Goal: Task Accomplishment & Management: Manage account settings

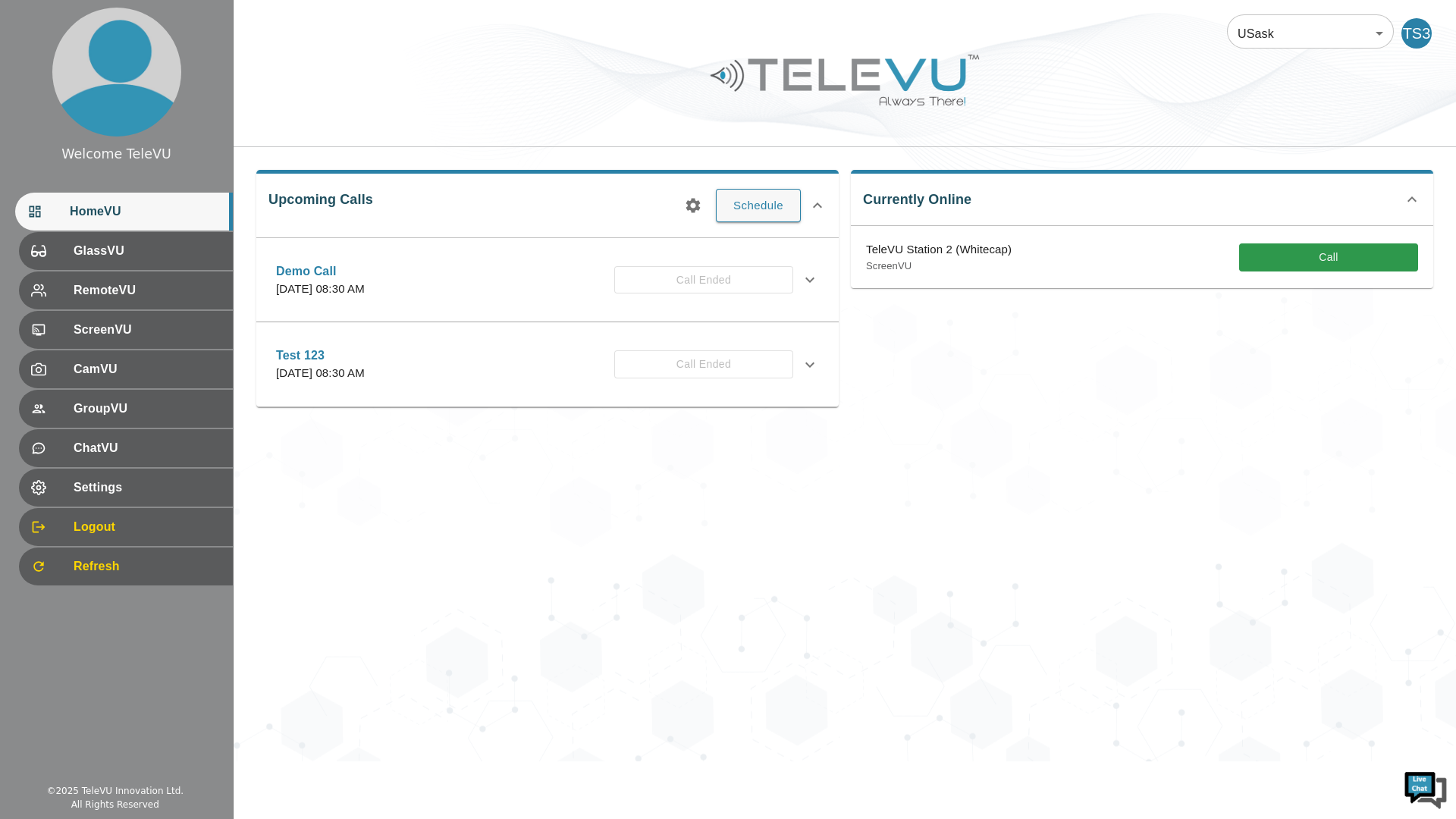
click at [1431, 22] on div "TS3" at bounding box center [1419, 33] width 37 height 30
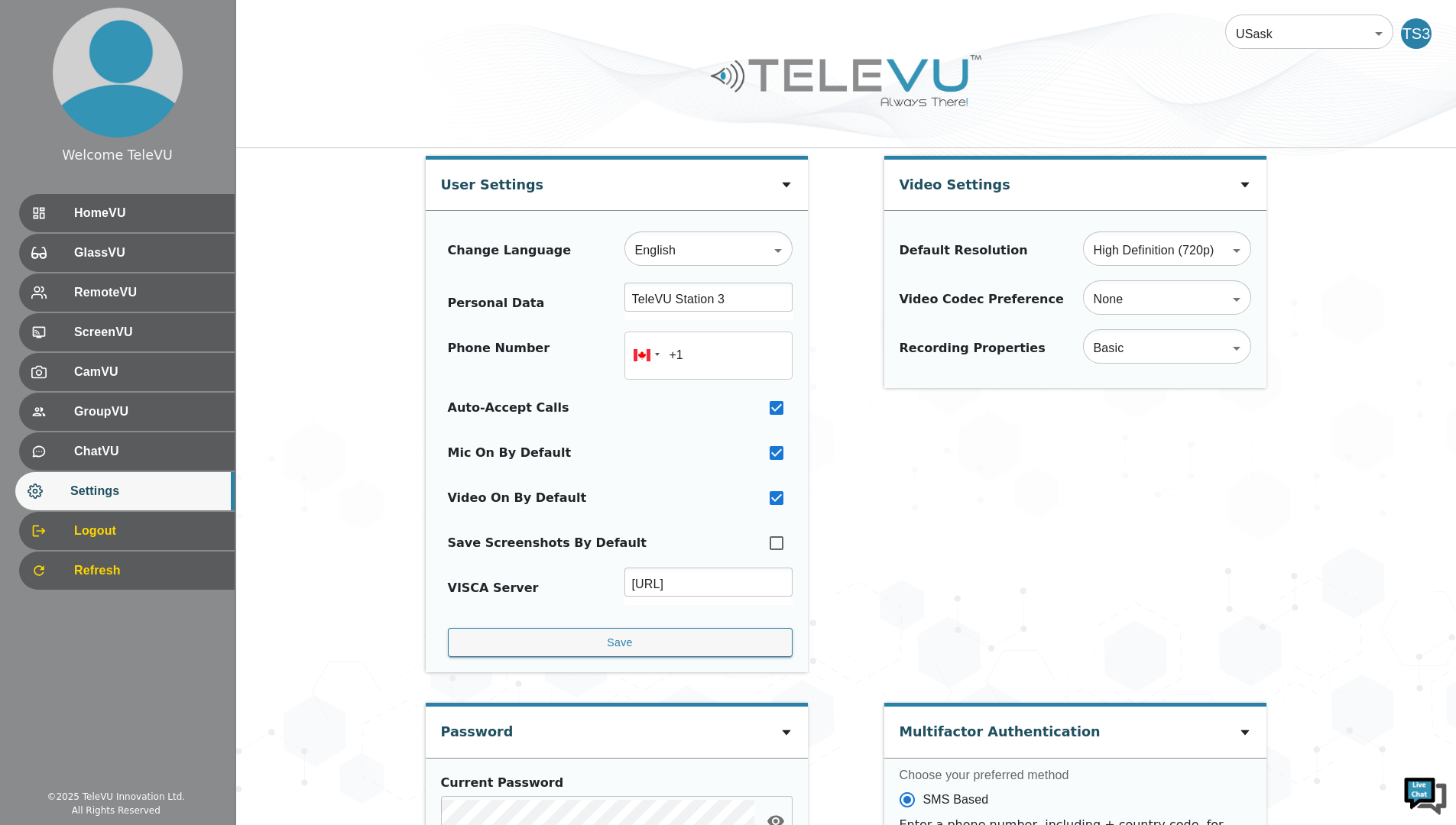
click at [1416, 34] on div "TS3" at bounding box center [1416, 33] width 31 height 31
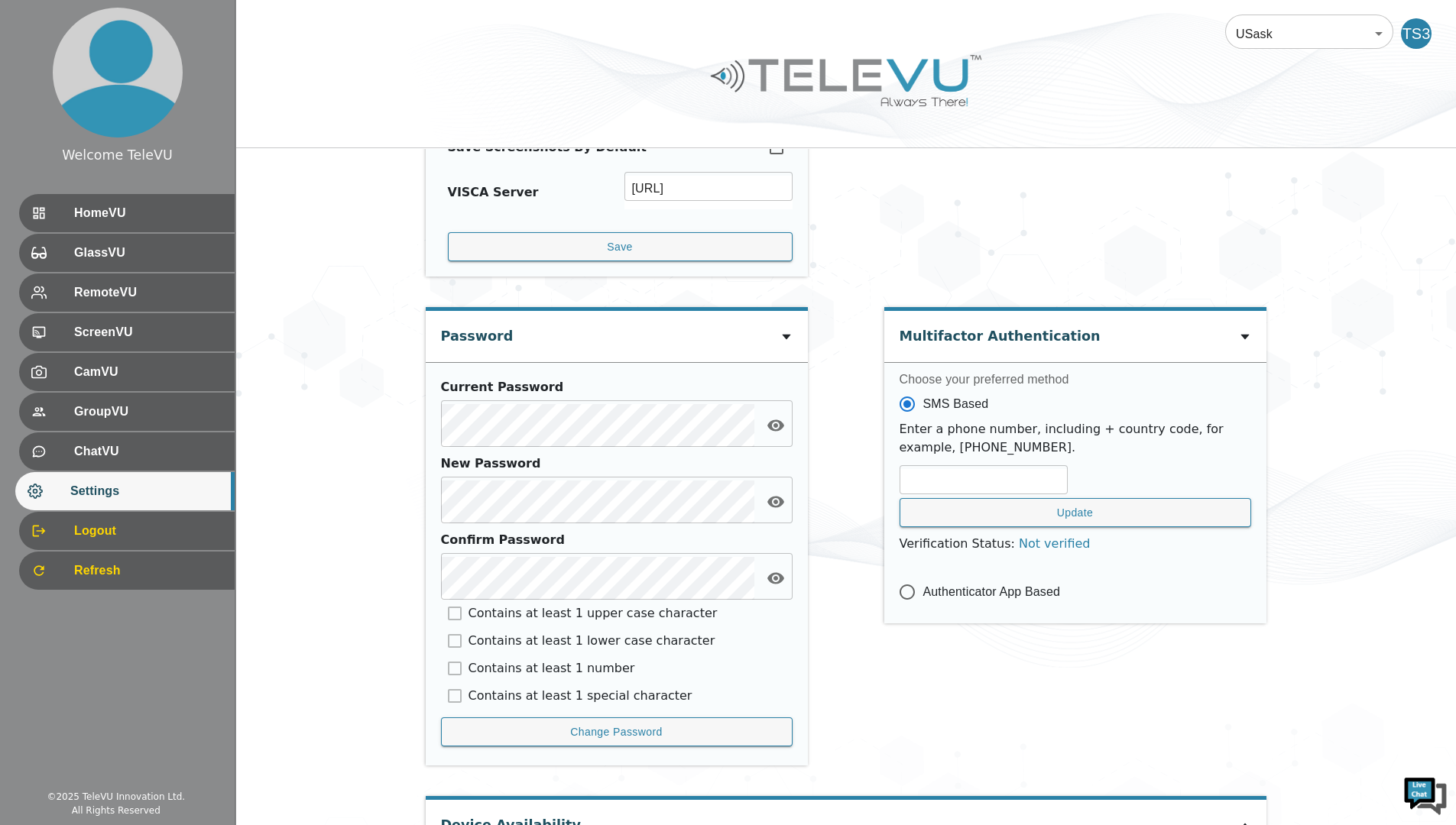
scroll to position [530, 0]
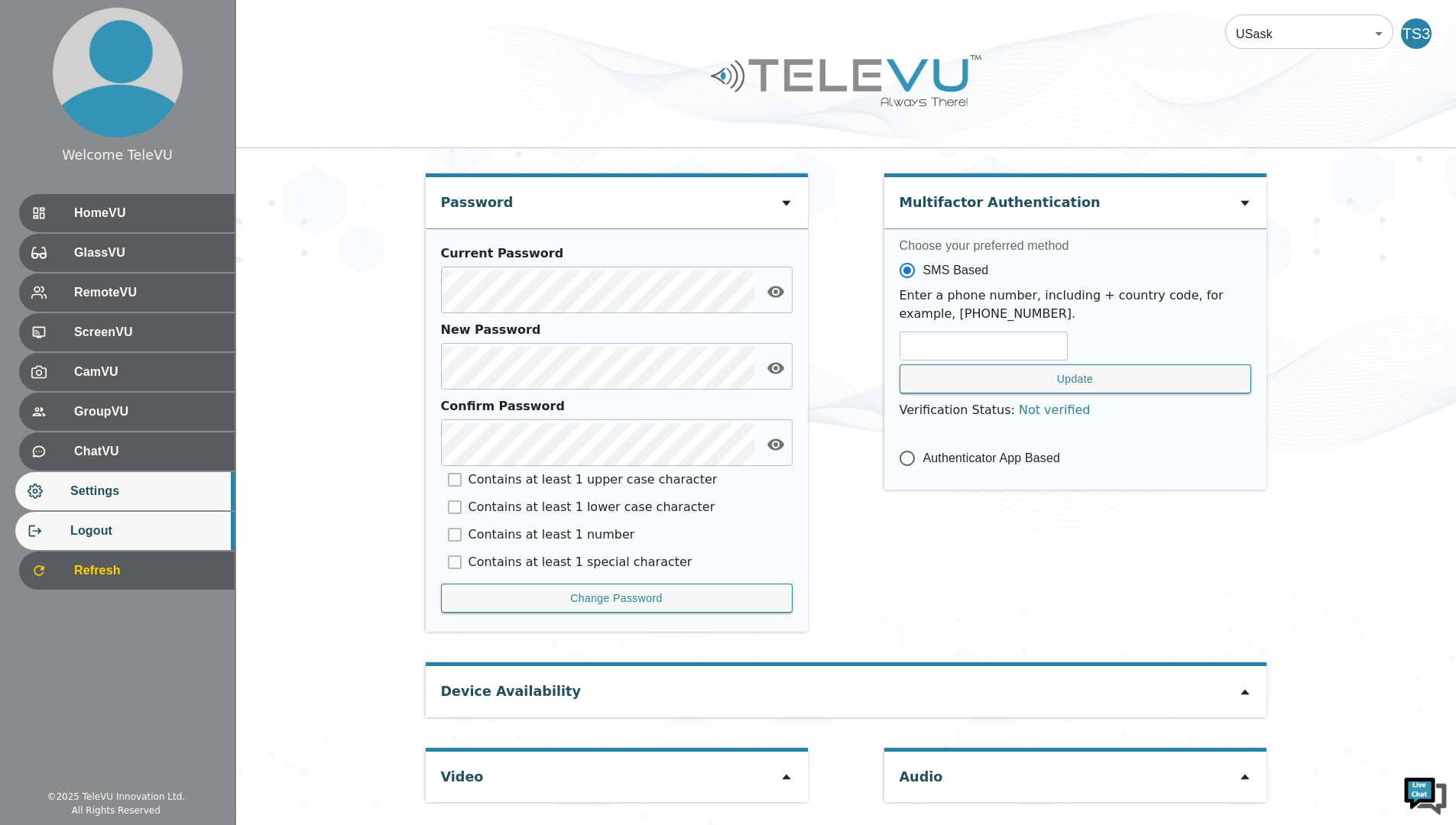
click at [199, 546] on div "Logout" at bounding box center [124, 531] width 219 height 38
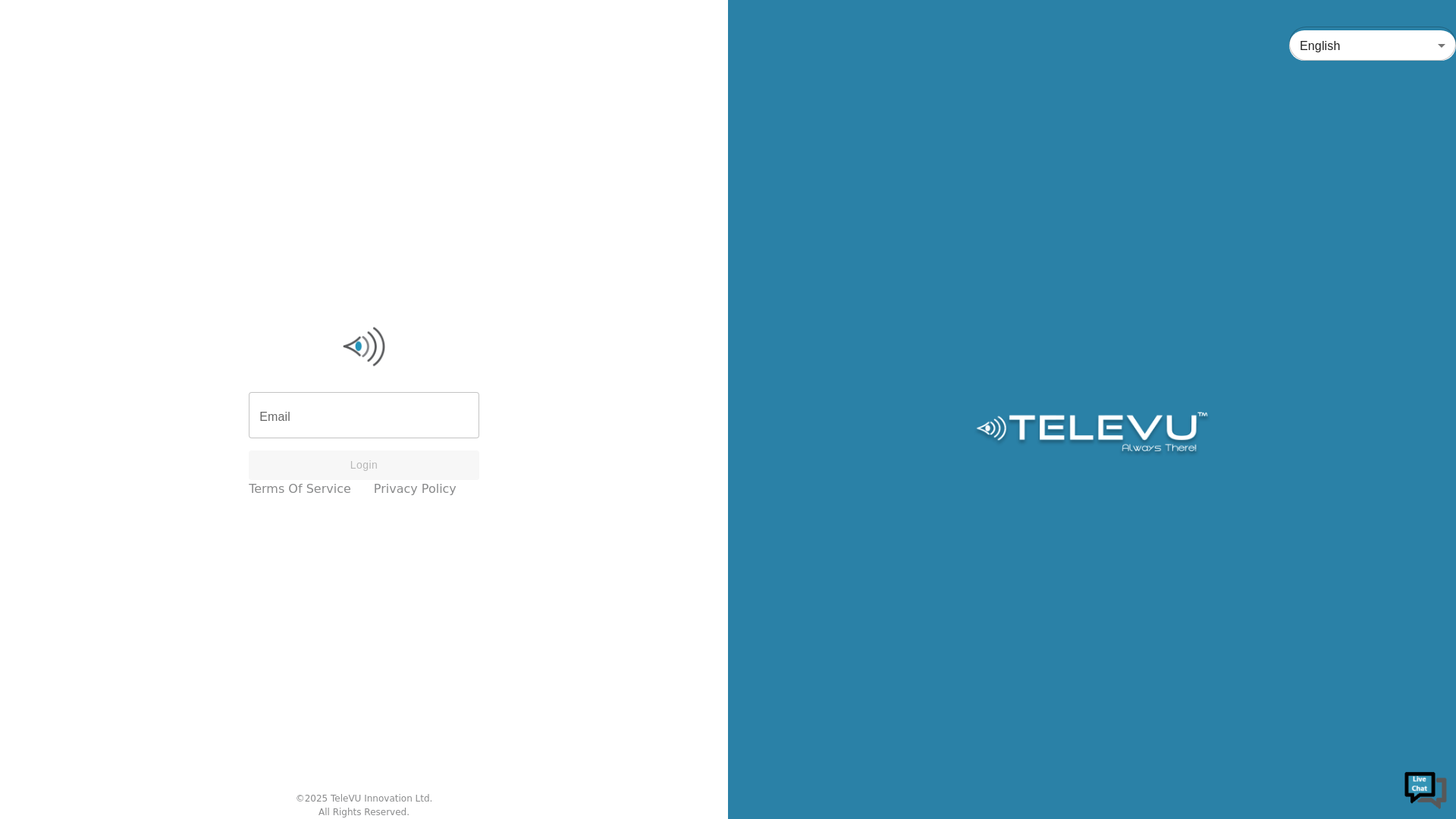
click at [414, 423] on input "Email" at bounding box center [364, 417] width 231 height 43
type input "[EMAIL_ADDRESS][DOMAIN_NAME]"
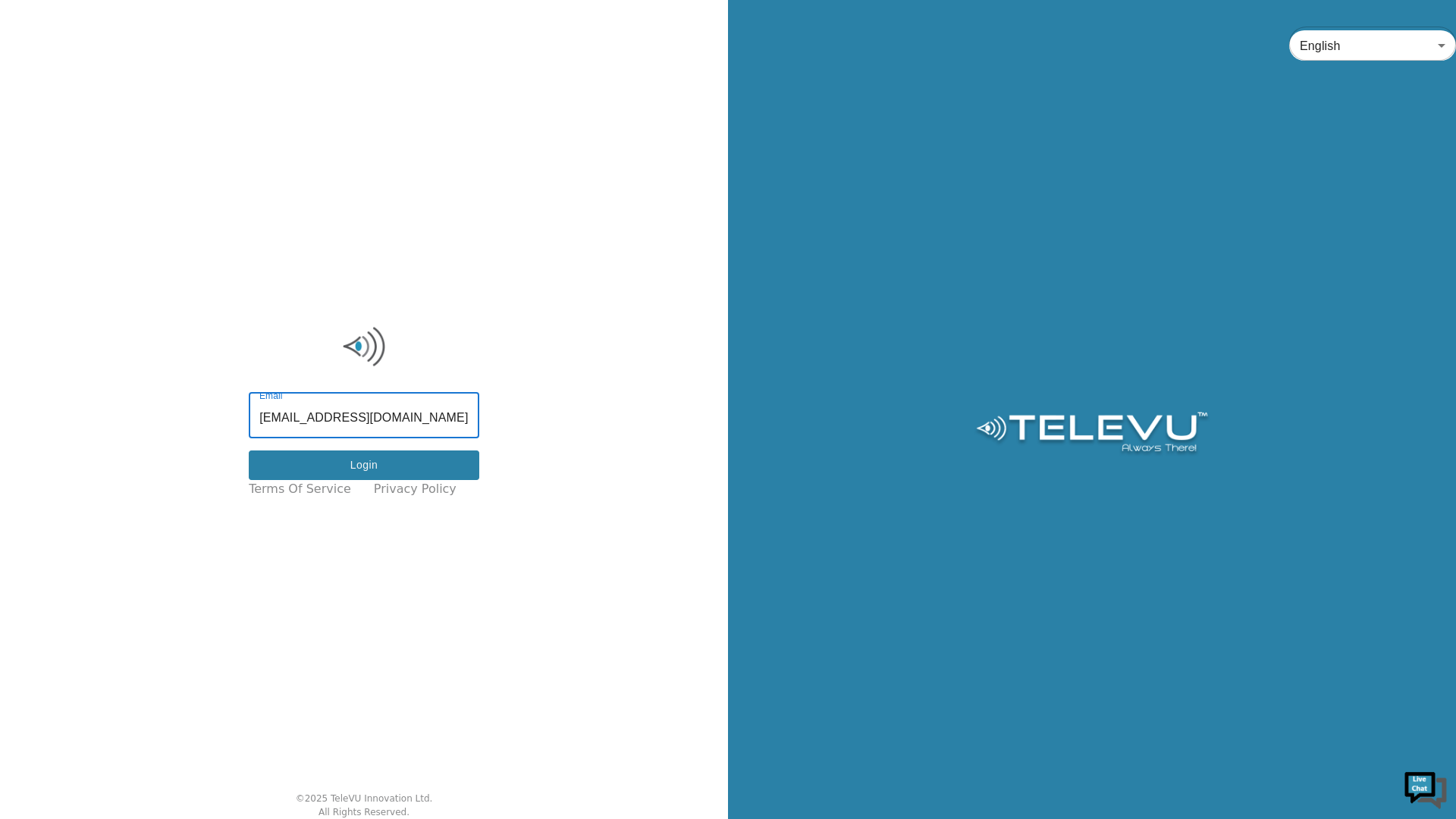
click at [414, 458] on button "Login" at bounding box center [364, 465] width 231 height 30
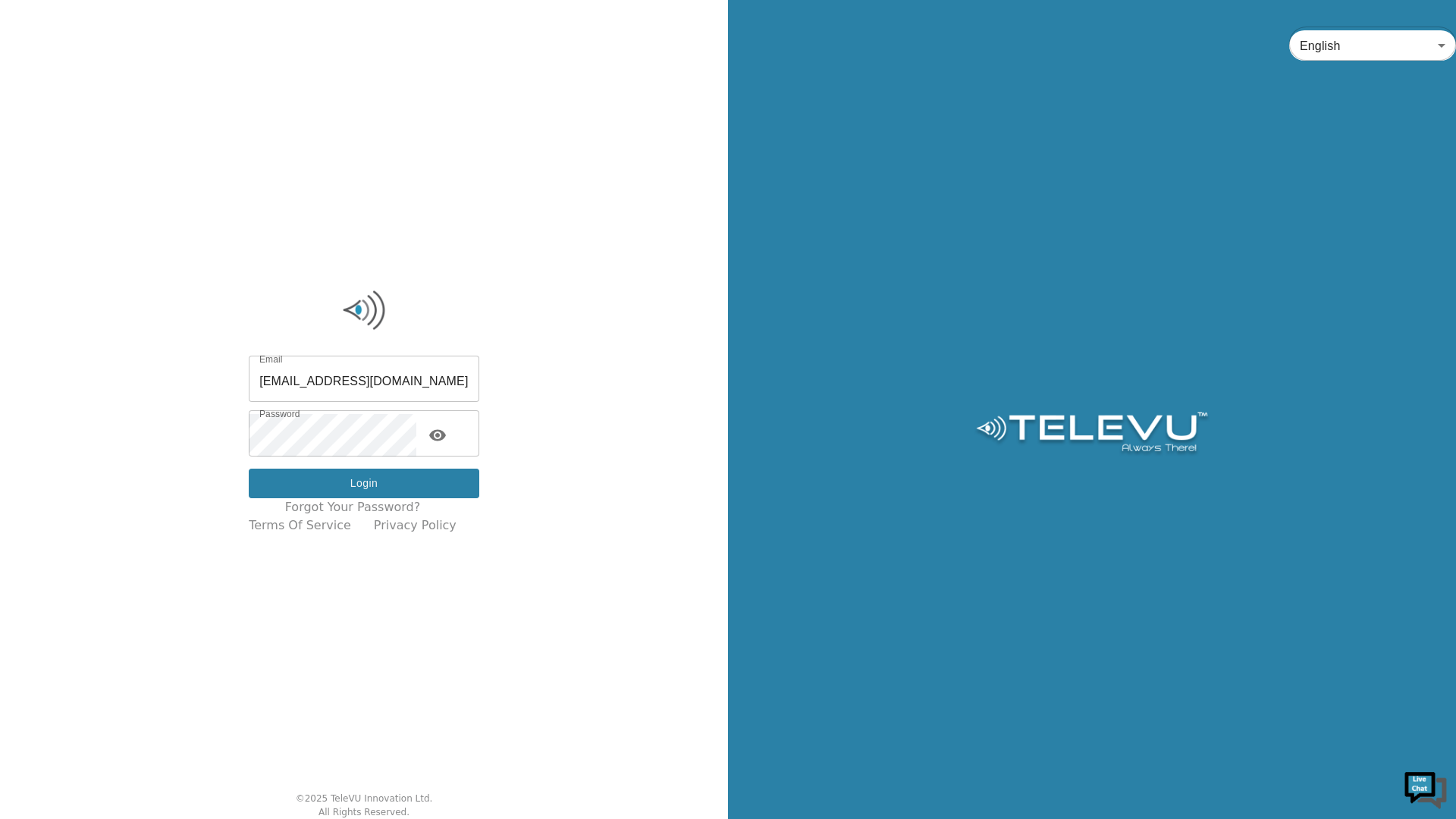
click at [372, 479] on button "Login" at bounding box center [364, 484] width 231 height 30
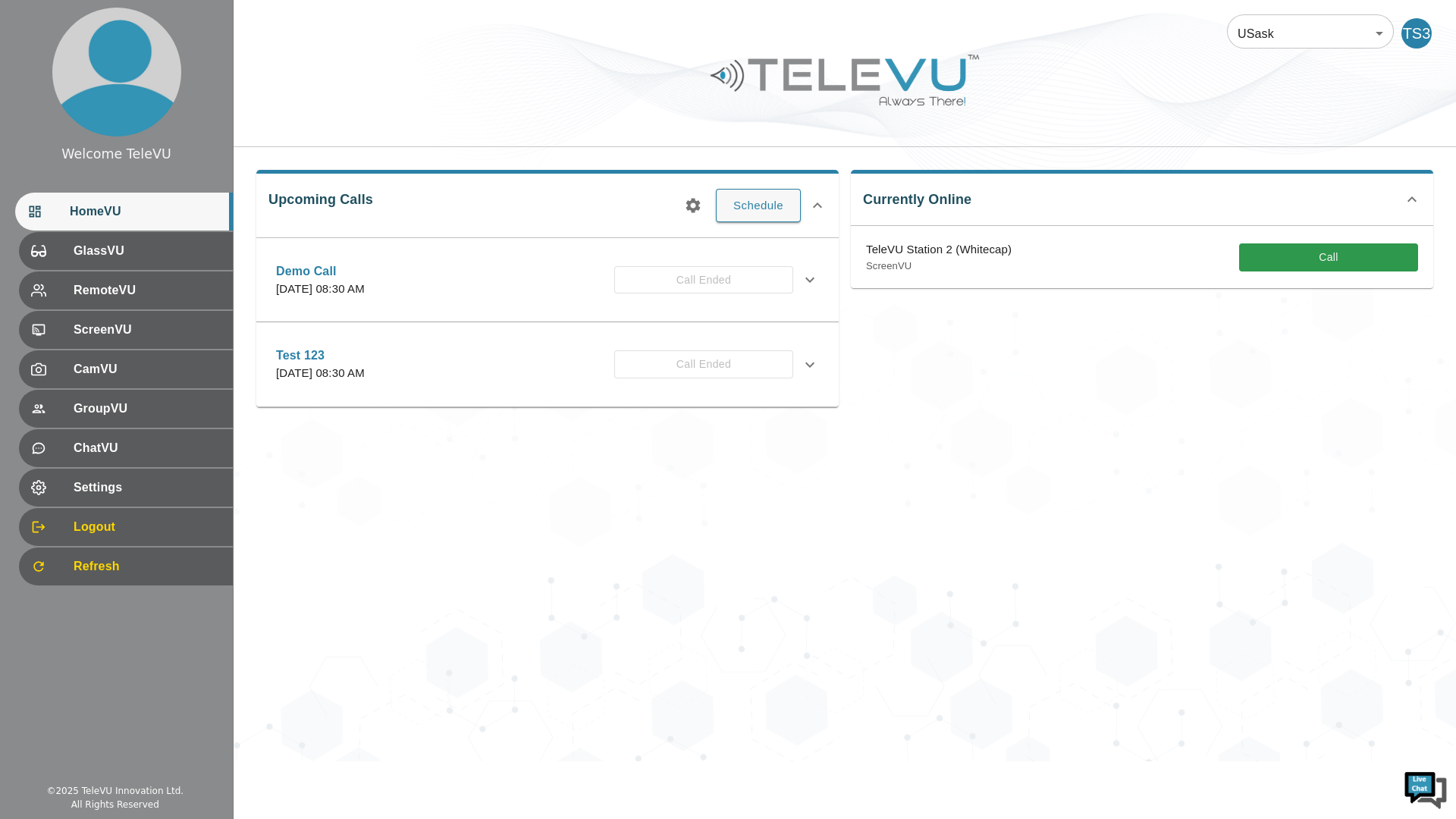
click at [186, 561] on span "Refresh" at bounding box center [146, 566] width 147 height 18
click at [1406, 38] on div "TS3" at bounding box center [1416, 33] width 30 height 30
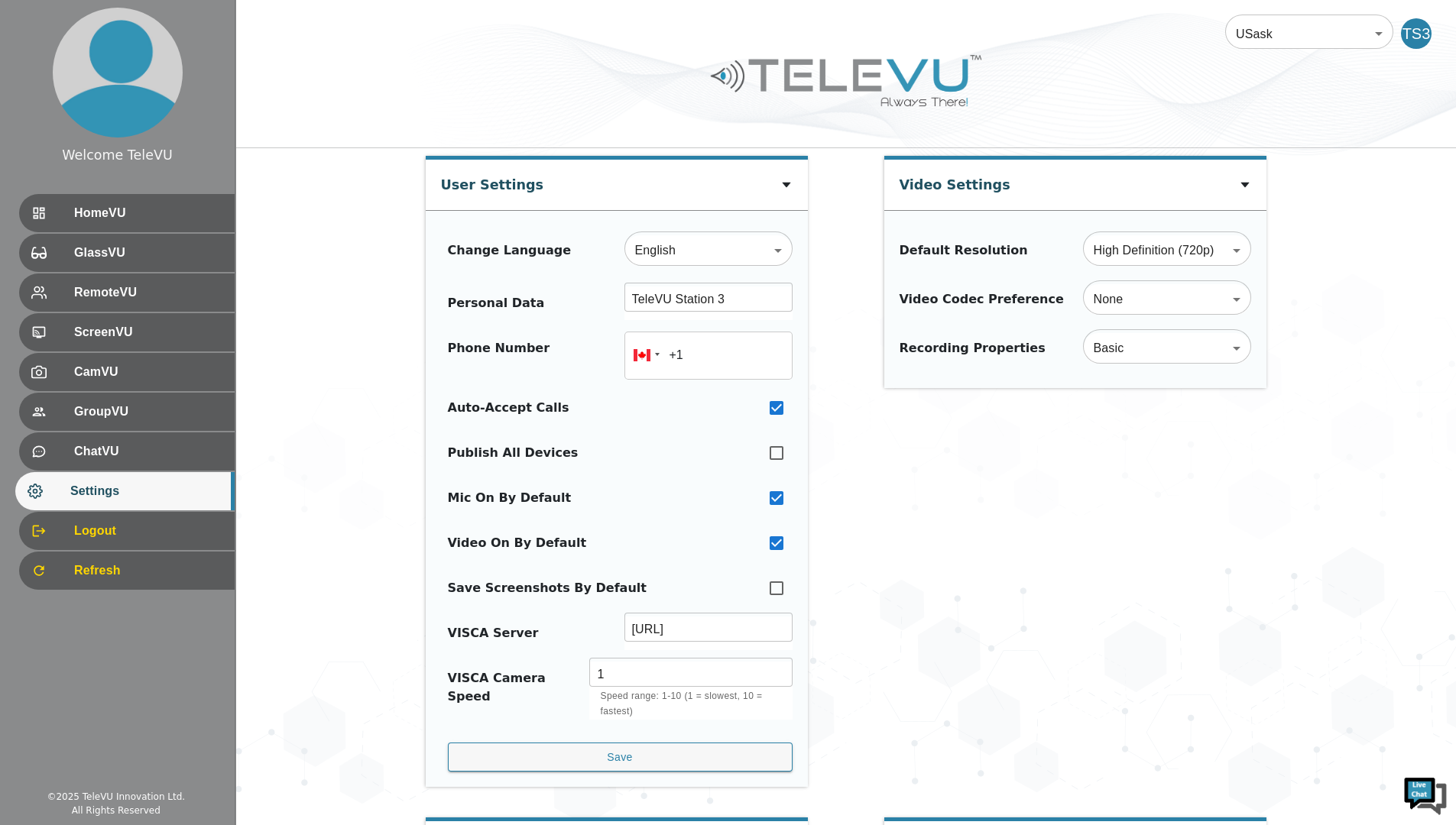
click at [1375, 38] on body "Welcome TeleVU HomeVU GlassVU RemoteVU ScreenVU CamVU GroupVU ChatVU Settings L…" at bounding box center [728, 735] width 1456 height 1469
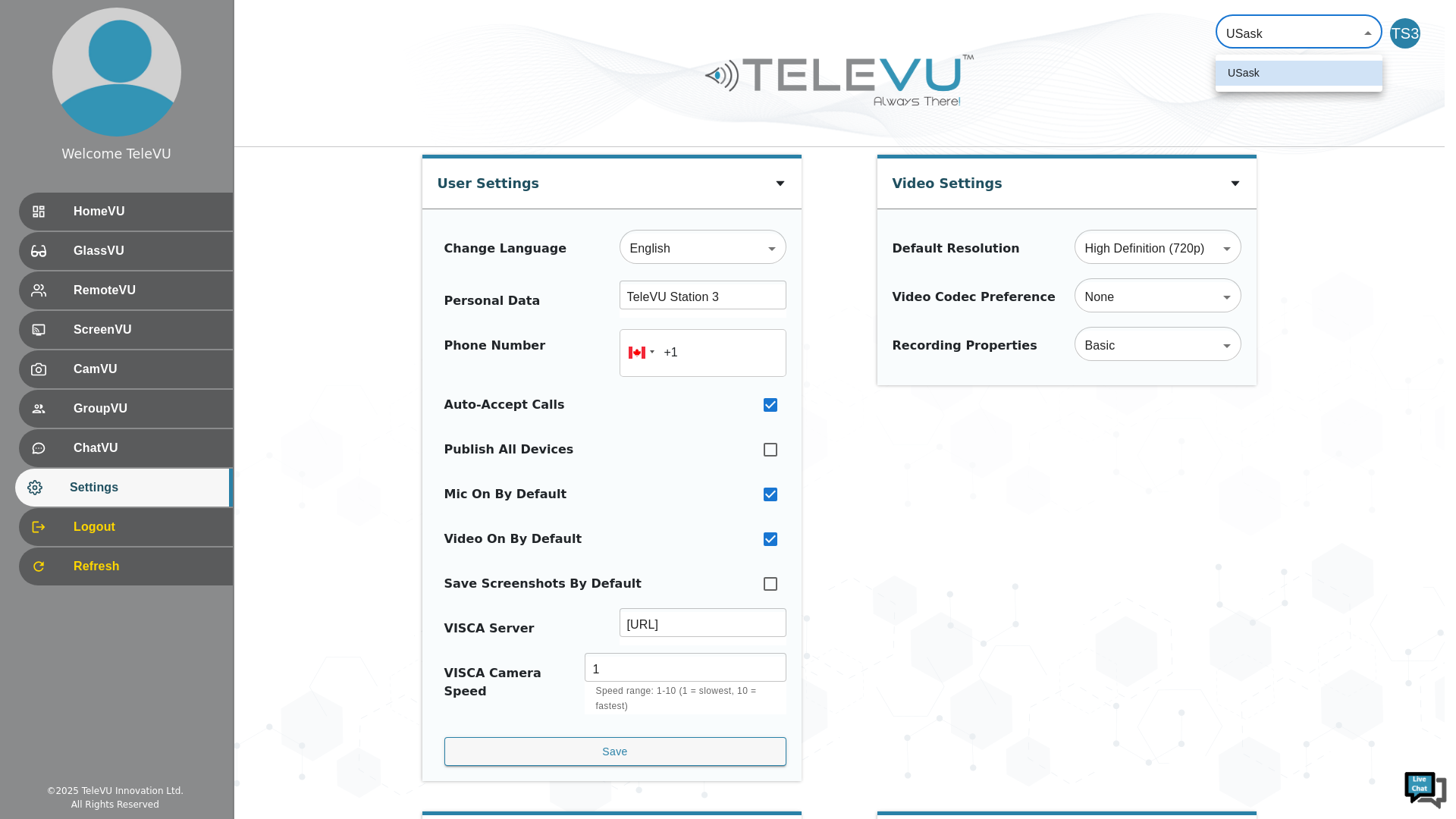
click at [170, 209] on div at bounding box center [728, 409] width 1456 height 819
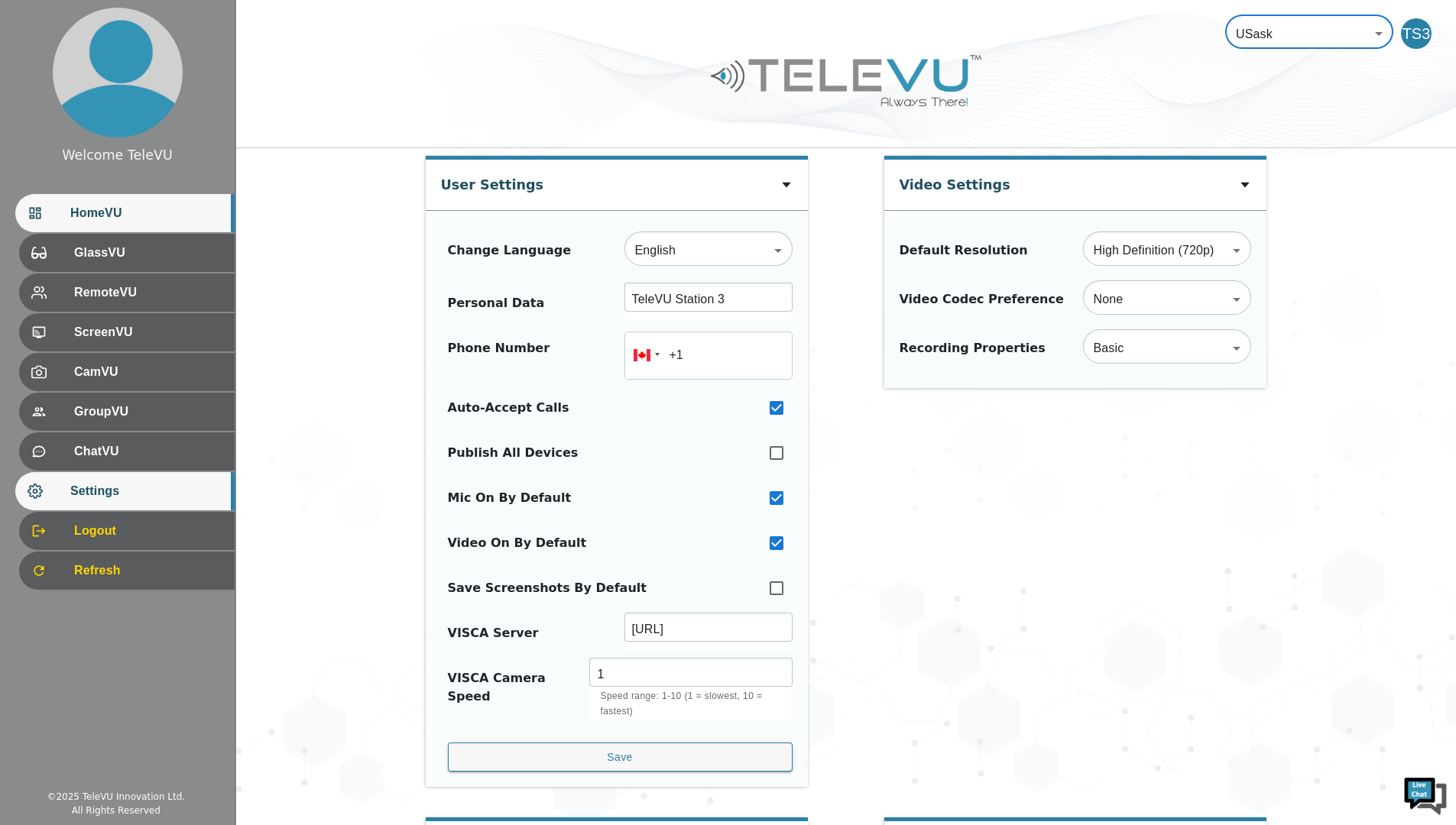
click at [165, 224] on div "HomeVU" at bounding box center [124, 213] width 219 height 38
